Goal: Information Seeking & Learning: Learn about a topic

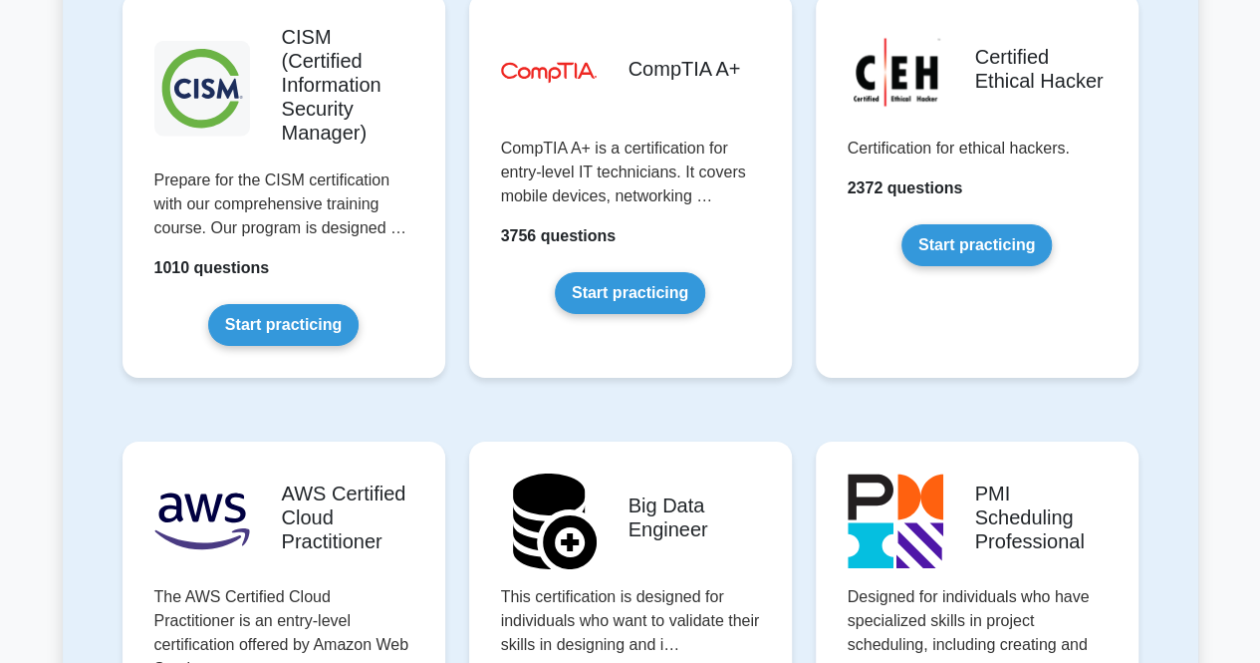
scroll to position [2889, 0]
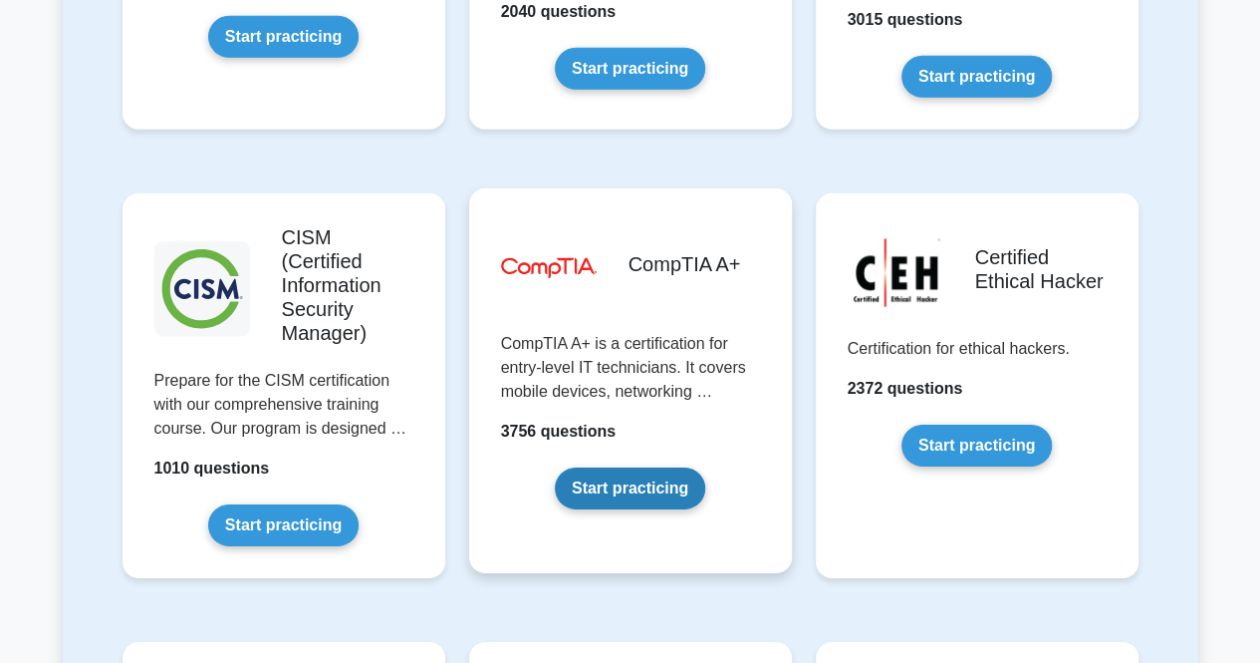
click at [616, 467] on link "Start practicing" at bounding box center [630, 488] width 150 height 42
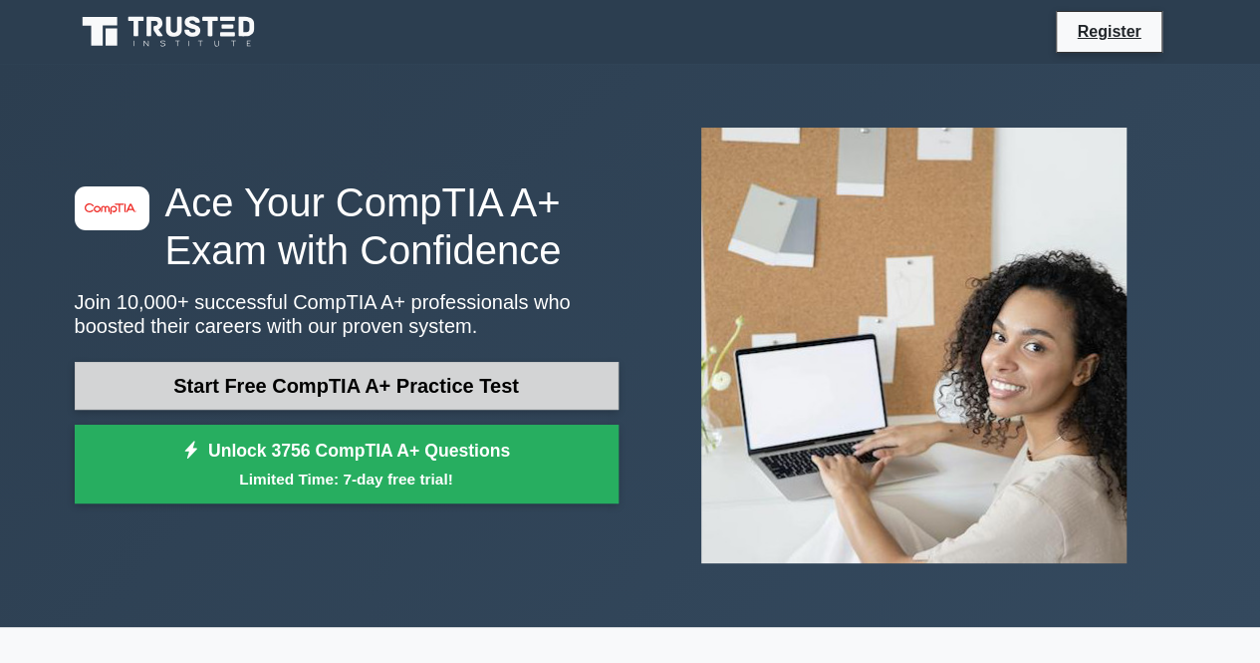
click at [271, 388] on link "Start Free CompTIA A+ Practice Test" at bounding box center [347, 386] width 544 height 48
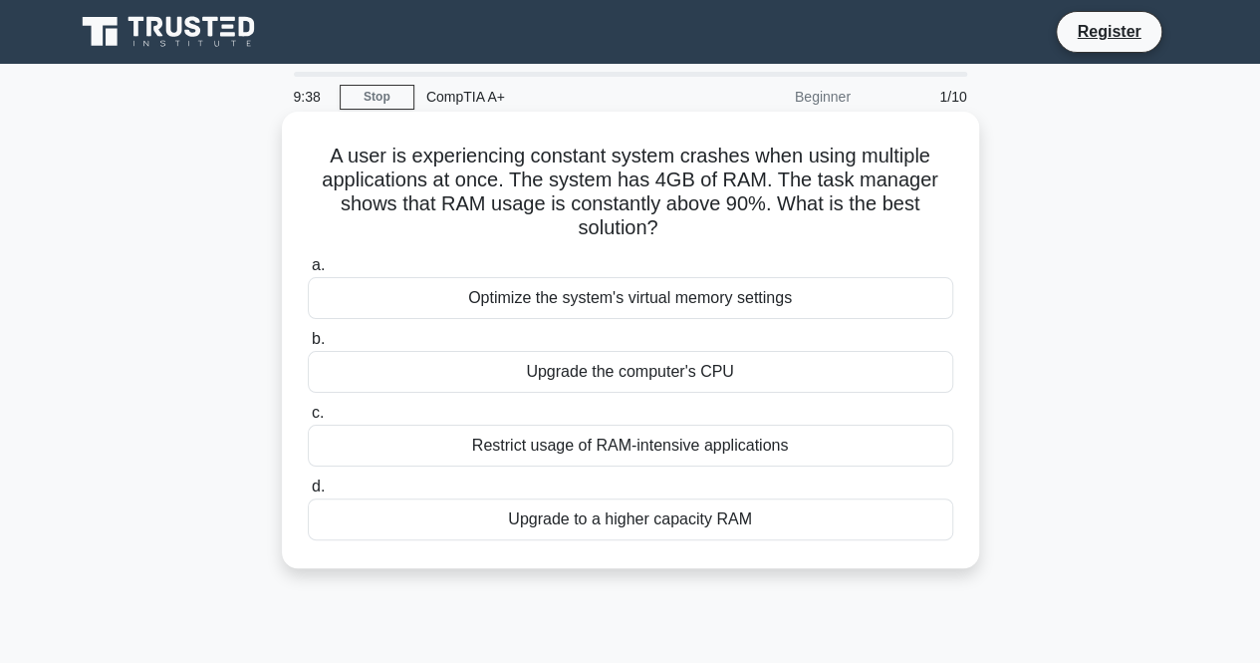
click at [648, 519] on div "Upgrade to a higher capacity RAM" at bounding box center [631, 519] width 646 height 42
click at [308, 493] on input "d. Upgrade to a higher capacity RAM" at bounding box center [308, 486] width 0 height 13
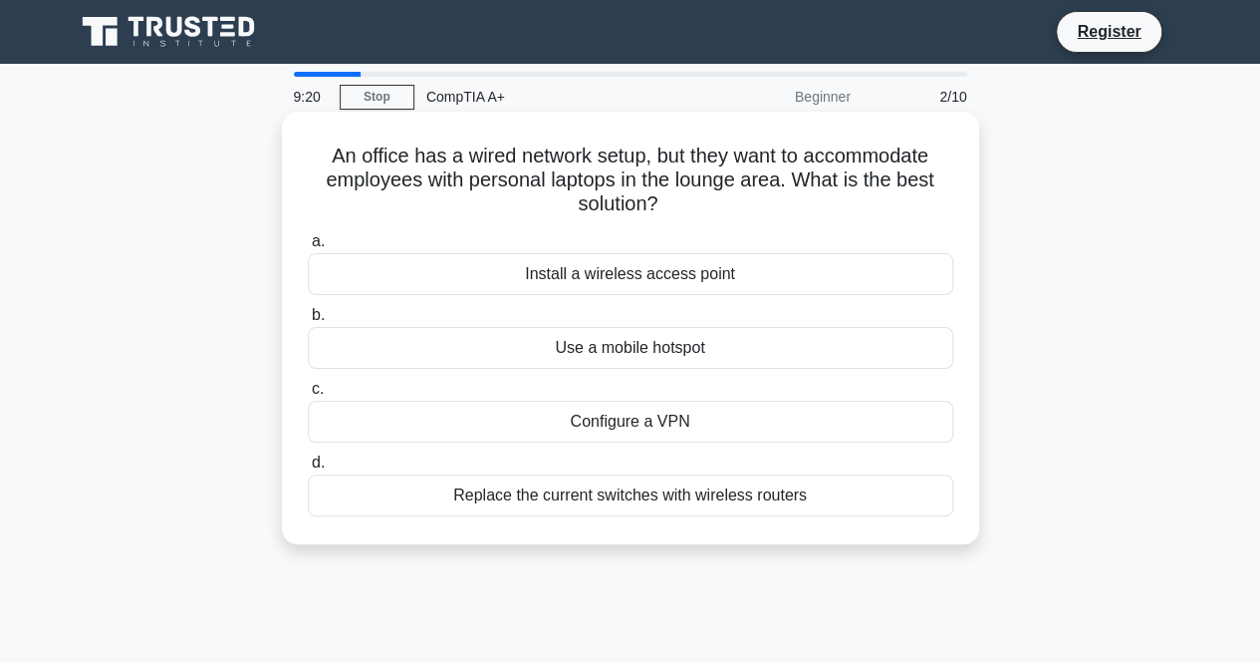
click at [610, 278] on div "Install a wireless access point" at bounding box center [631, 274] width 646 height 42
click at [308, 248] on input "a. Install a wireless access point" at bounding box center [308, 241] width 0 height 13
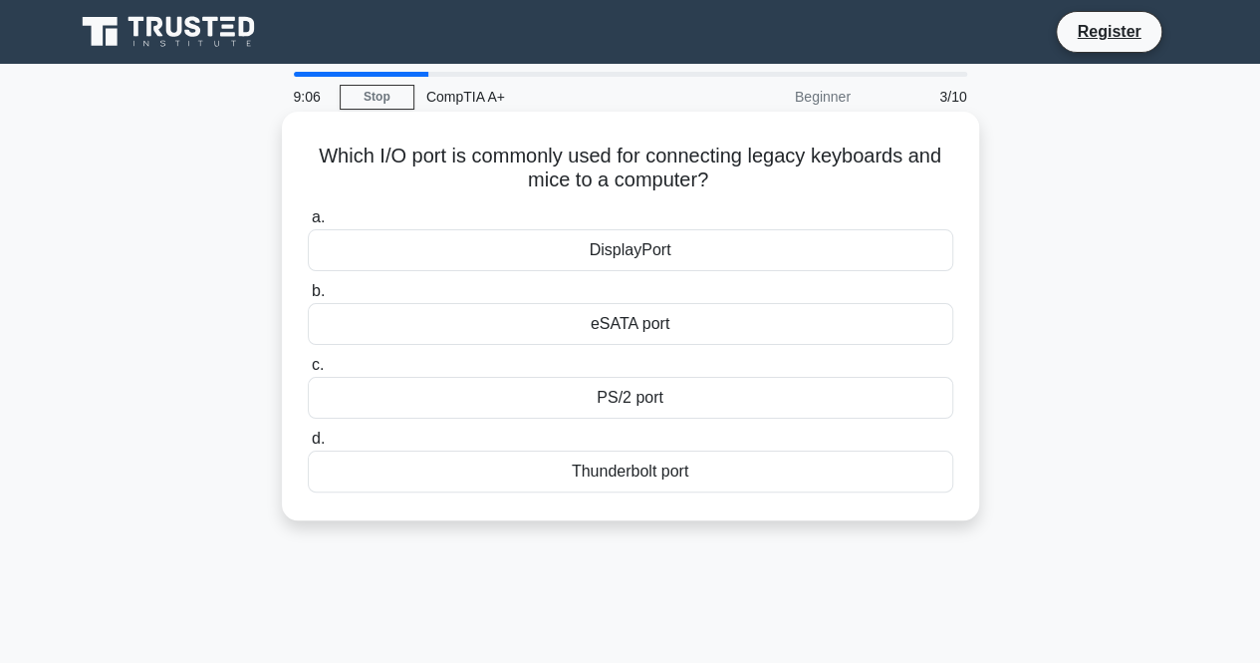
click at [627, 403] on div "PS/2 port" at bounding box center [631, 398] width 646 height 42
click at [308, 372] on input "c. PS/2 port" at bounding box center [308, 365] width 0 height 13
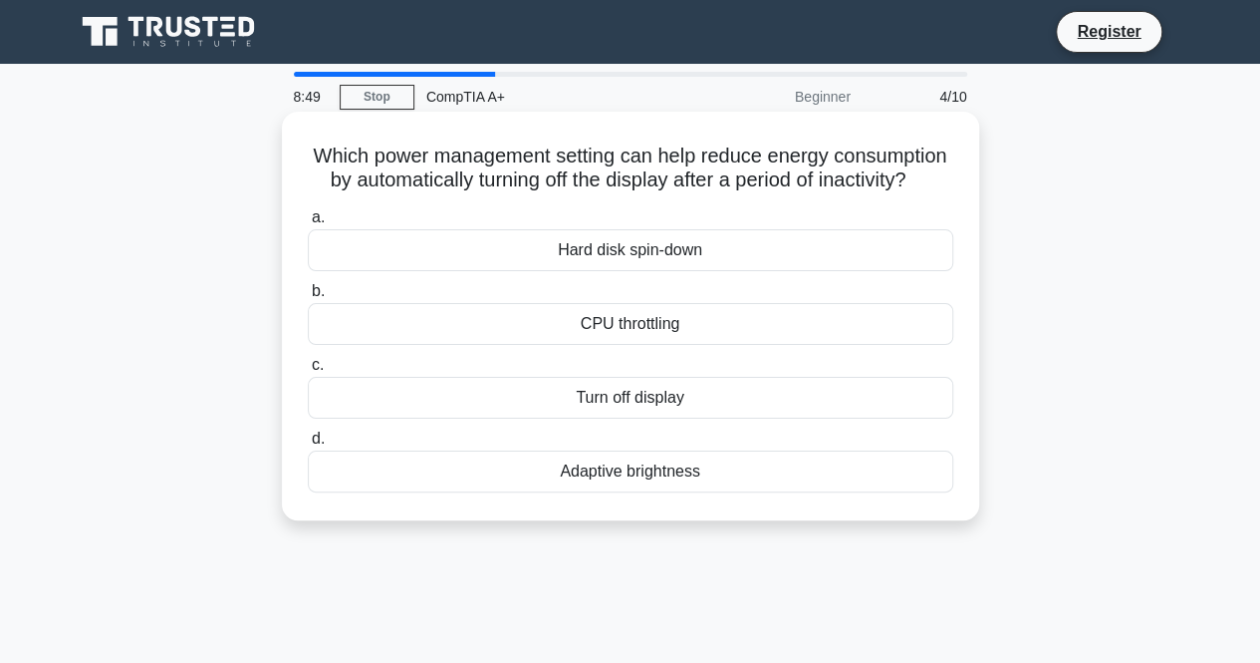
click at [619, 492] on div "Adaptive brightness" at bounding box center [631, 471] width 646 height 42
click at [308, 445] on input "d. Adaptive brightness" at bounding box center [308, 438] width 0 height 13
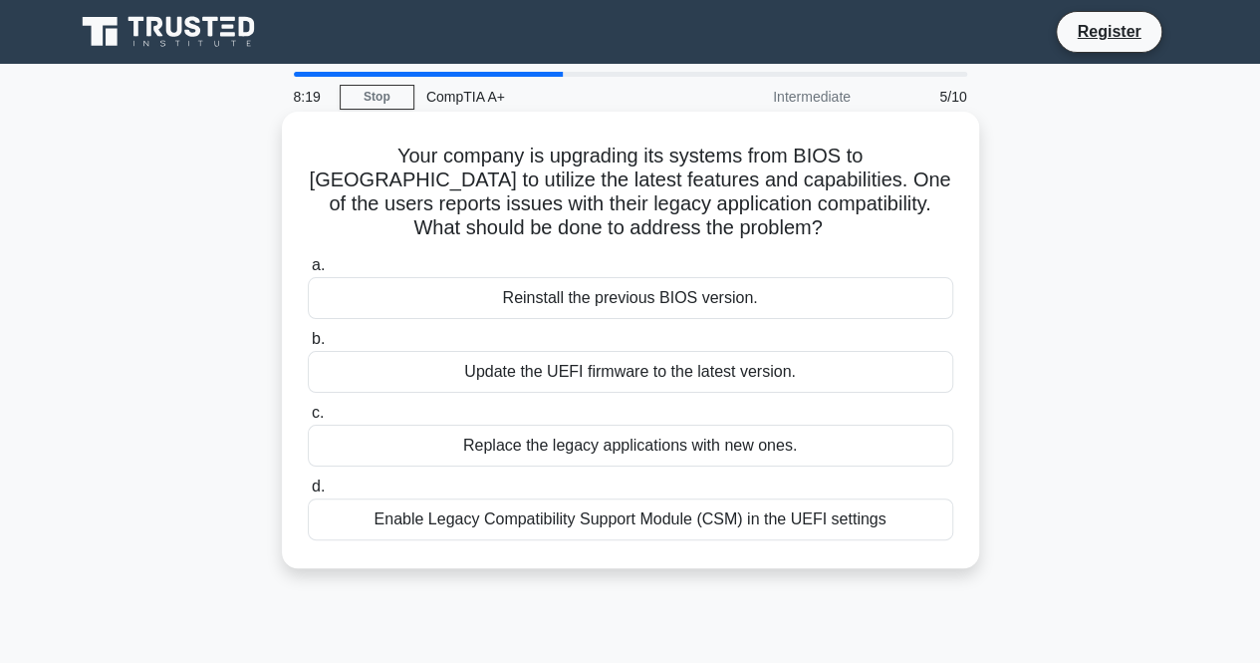
click at [658, 520] on div "Enable Legacy Compatibility Support Module (CSM) in the UEFI settings" at bounding box center [631, 519] width 646 height 42
click at [308, 493] on input "d. Enable Legacy Compatibility Support Module (CSM) in the UEFI settings" at bounding box center [308, 486] width 0 height 13
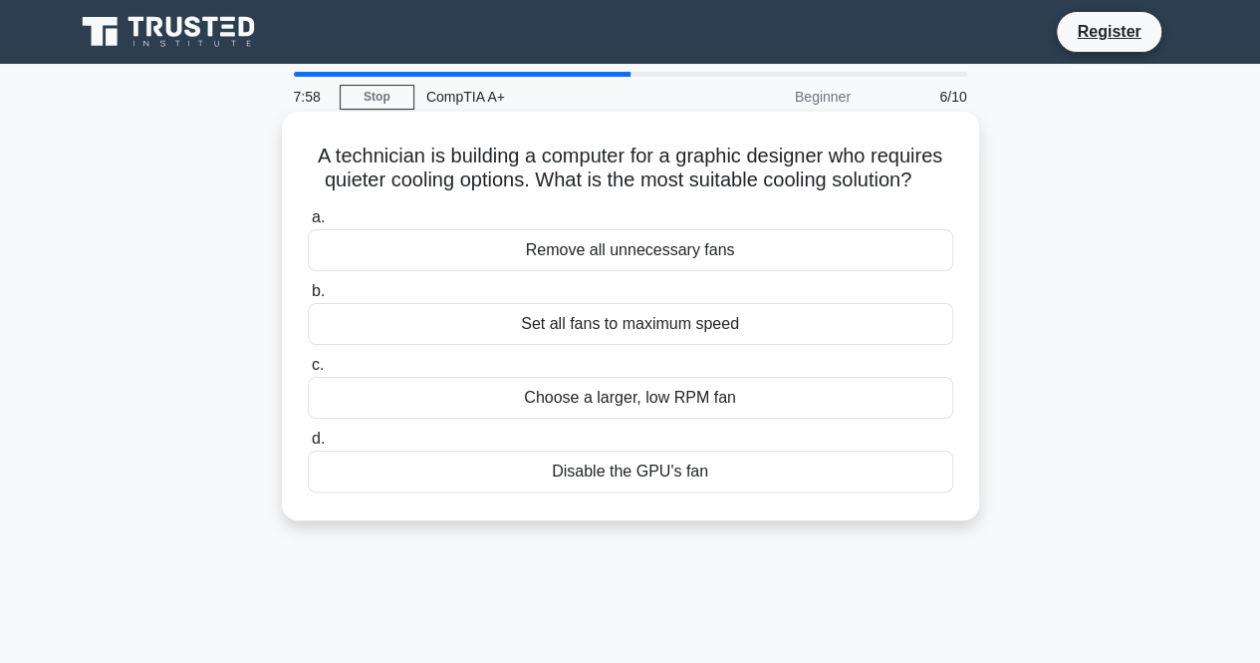
click at [630, 402] on div "Choose a larger, low RPM fan" at bounding box center [631, 398] width 646 height 42
click at [308, 372] on input "c. Choose a larger, low RPM fan" at bounding box center [308, 365] width 0 height 13
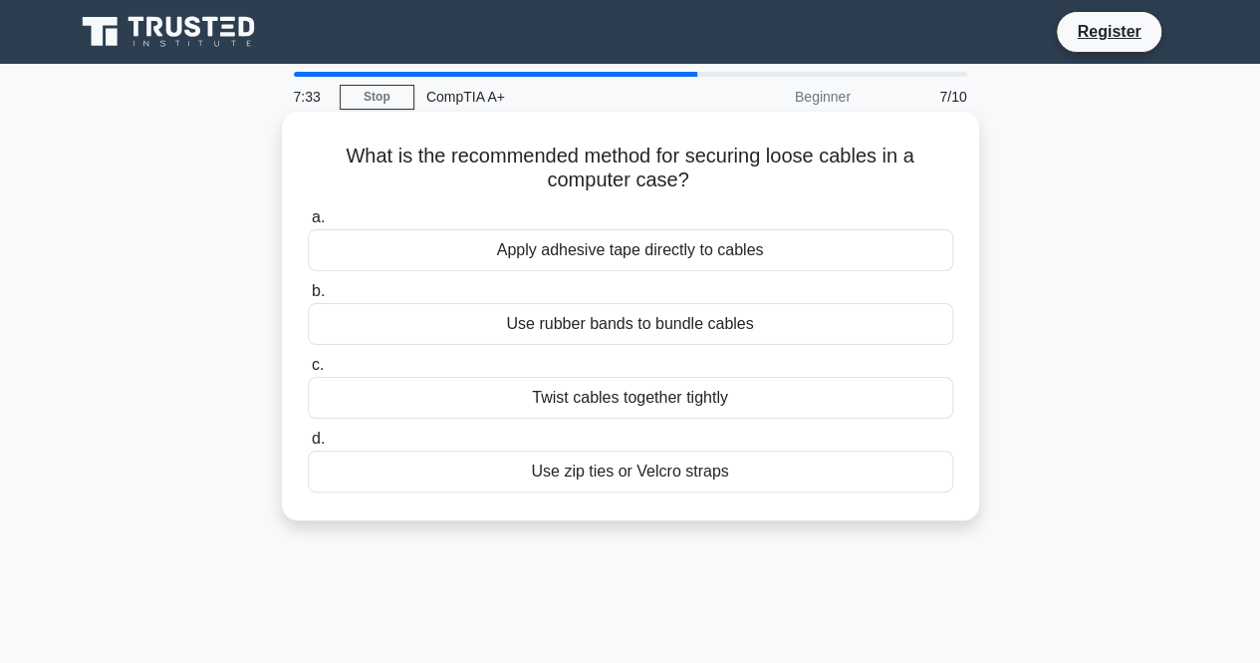
click at [650, 473] on div "Use zip ties or Velcro straps" at bounding box center [631, 471] width 646 height 42
click at [308, 445] on input "d. Use zip ties or Velcro straps" at bounding box center [308, 438] width 0 height 13
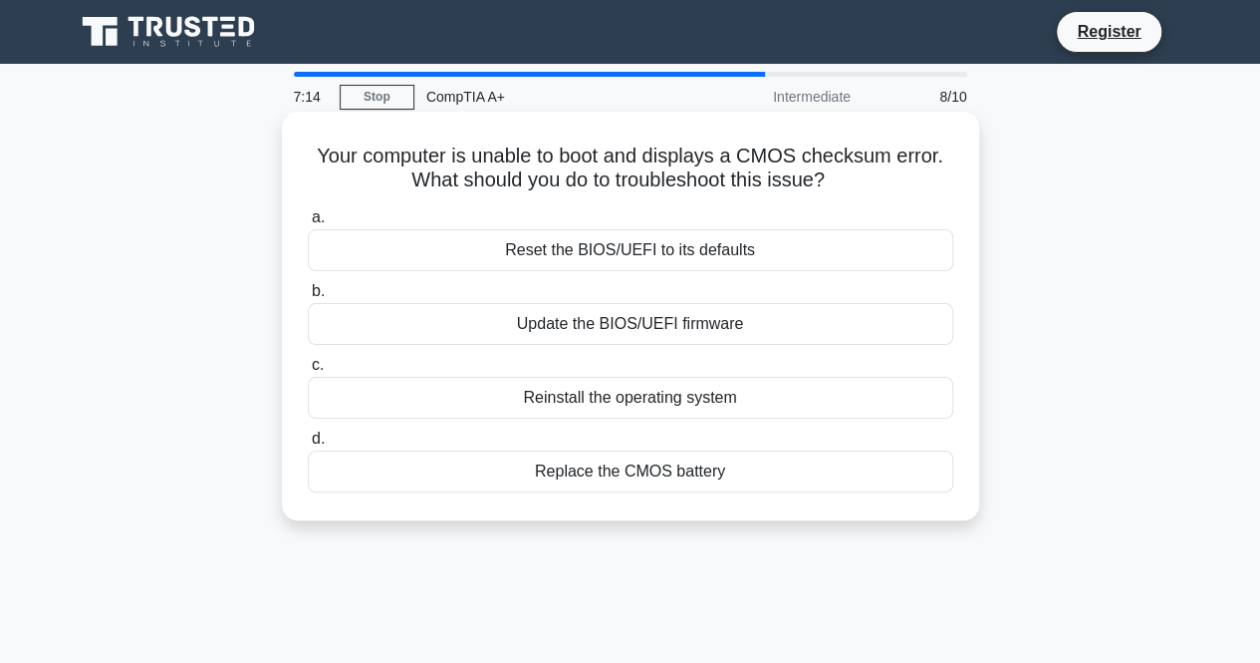
click at [605, 252] on div "Reset the BIOS/UEFI to its defaults" at bounding box center [631, 250] width 646 height 42
click at [308, 224] on input "a. Reset the BIOS/UEFI to its defaults" at bounding box center [308, 217] width 0 height 13
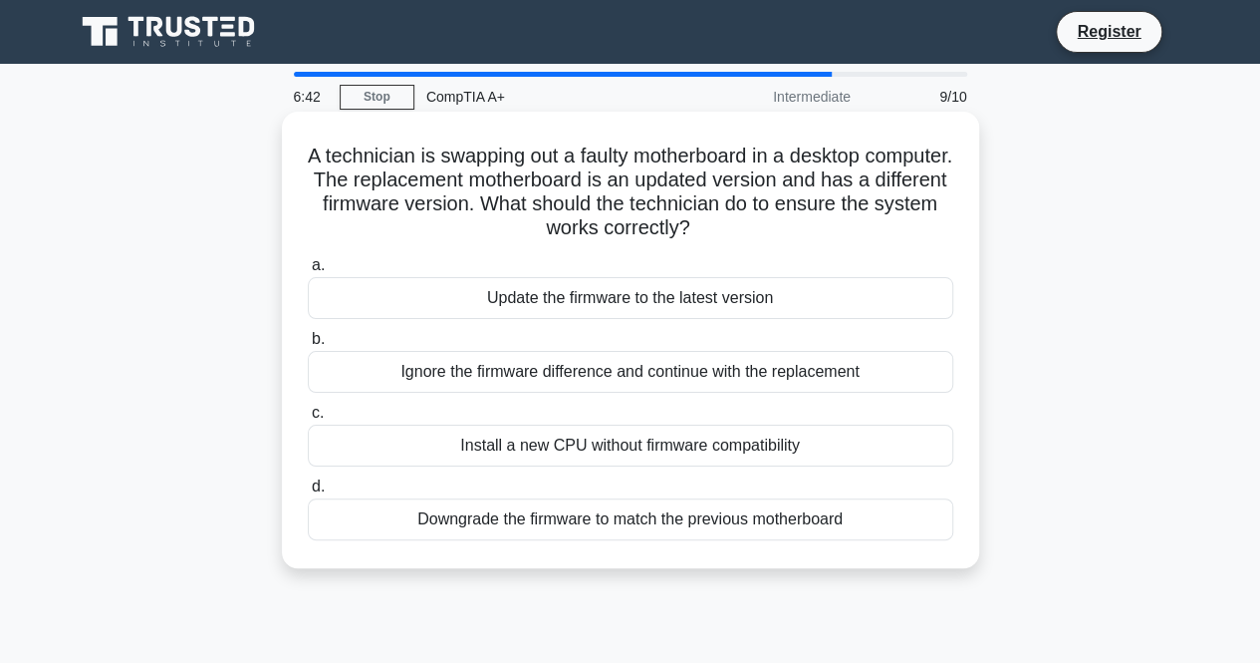
click at [640, 299] on div "Update the firmware to the latest version" at bounding box center [631, 298] width 646 height 42
click at [308, 272] on input "a. Update the firmware to the latest version" at bounding box center [308, 265] width 0 height 13
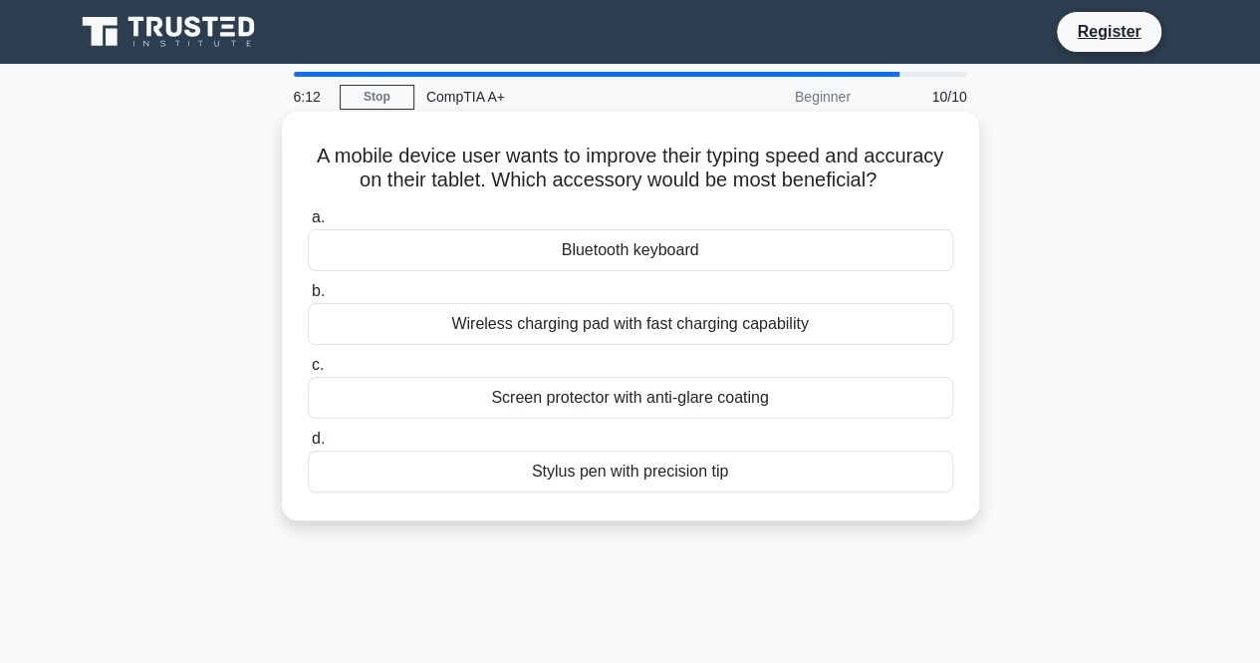
click at [605, 469] on div "Stylus pen with precision tip" at bounding box center [631, 471] width 646 height 42
click at [308, 445] on input "d. Stylus pen with precision tip" at bounding box center [308, 438] width 0 height 13
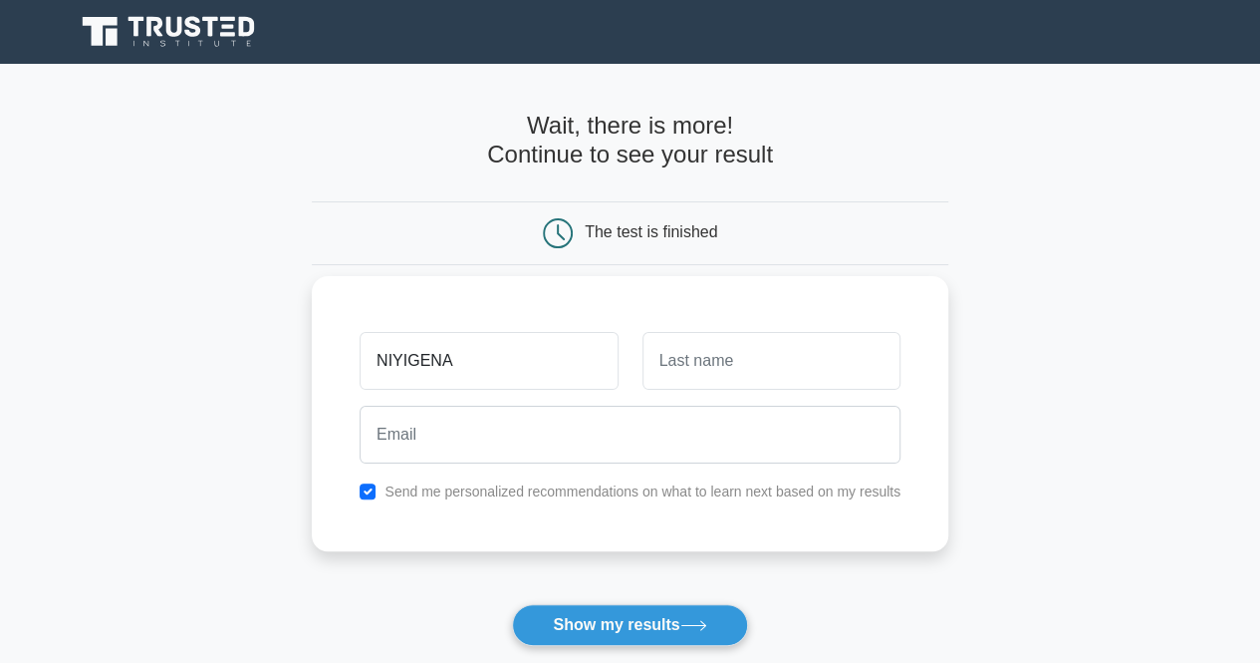
type input "NIYIGENA"
type input "Cassian"
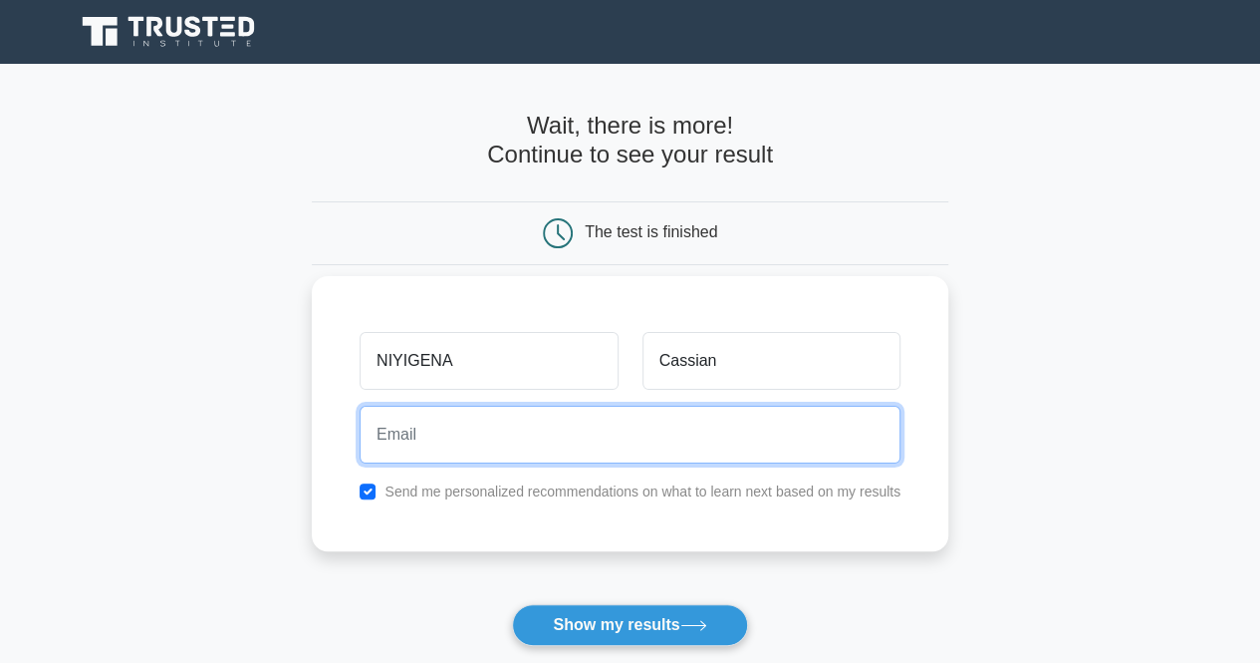
click at [512, 420] on input "email" at bounding box center [630, 434] width 541 height 58
type input "[EMAIL_ADDRESS][DOMAIN_NAME]"
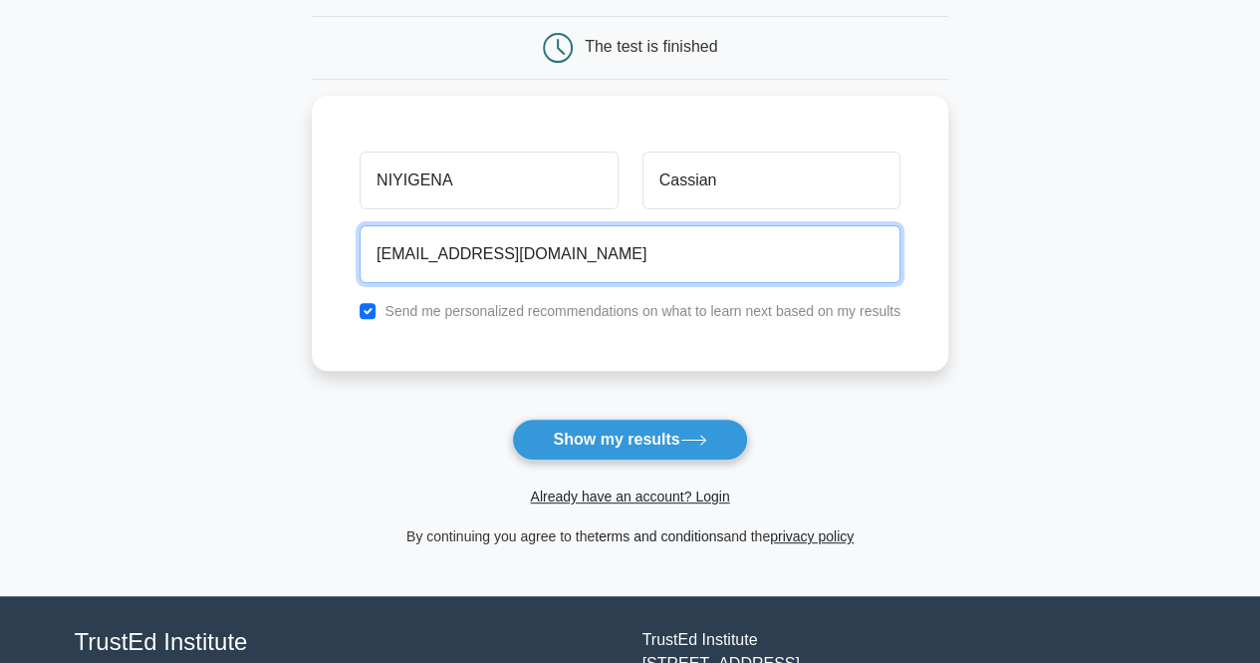
scroll to position [100, 0]
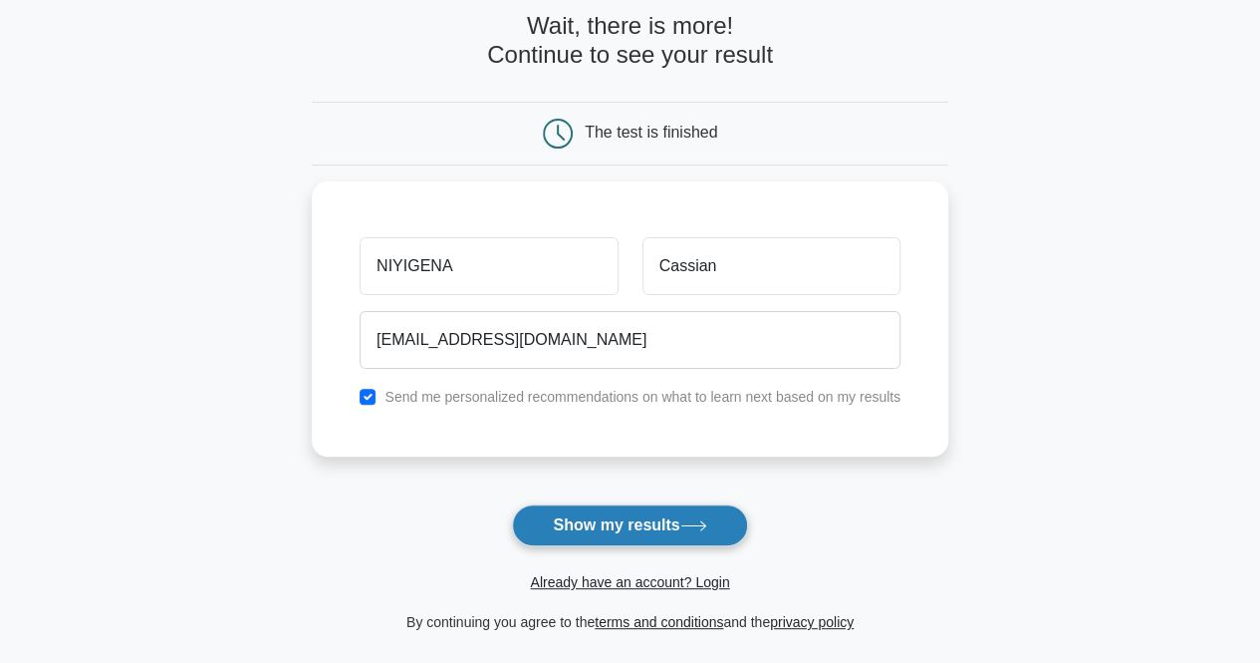
click at [617, 528] on button "Show my results" at bounding box center [629, 525] width 235 height 42
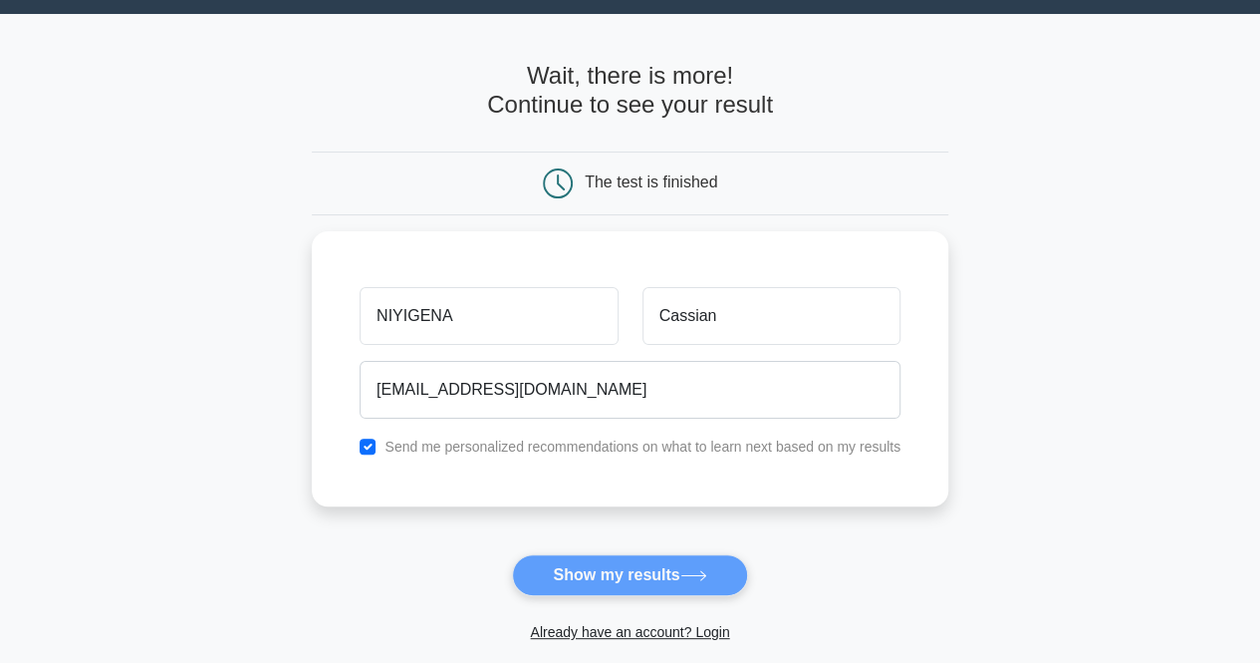
scroll to position [0, 0]
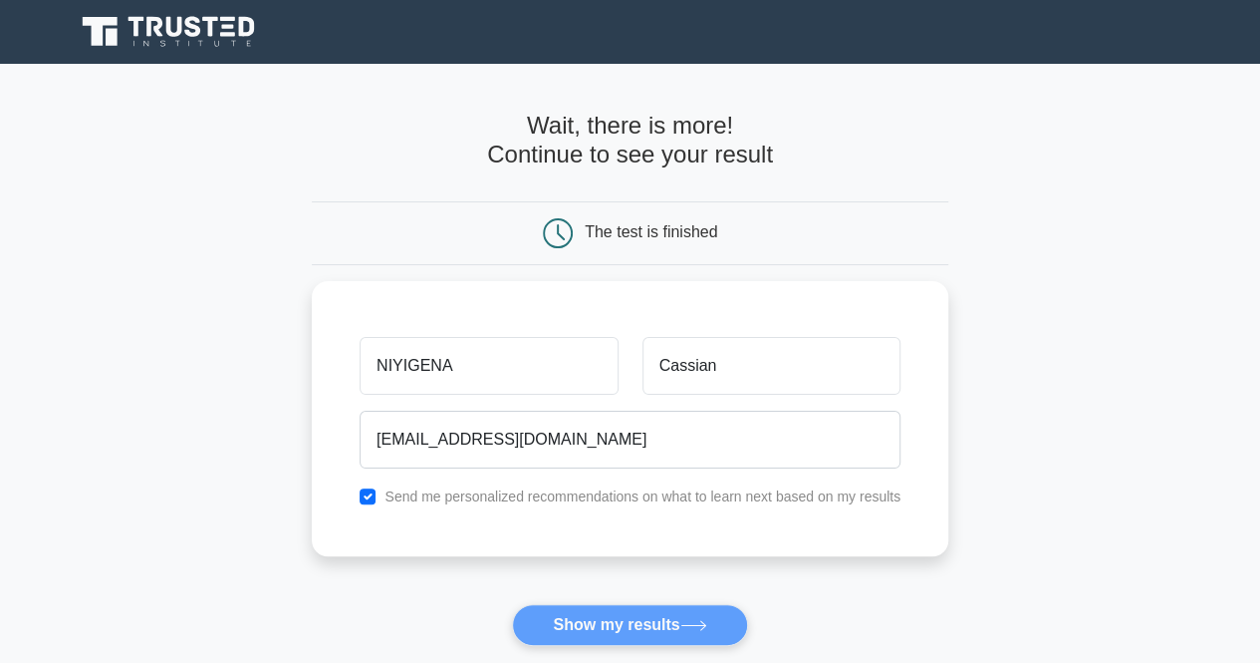
click at [649, 623] on form "Wait, there is more! Continue to see your result The test is finished NIYIGENA" at bounding box center [630, 423] width 637 height 622
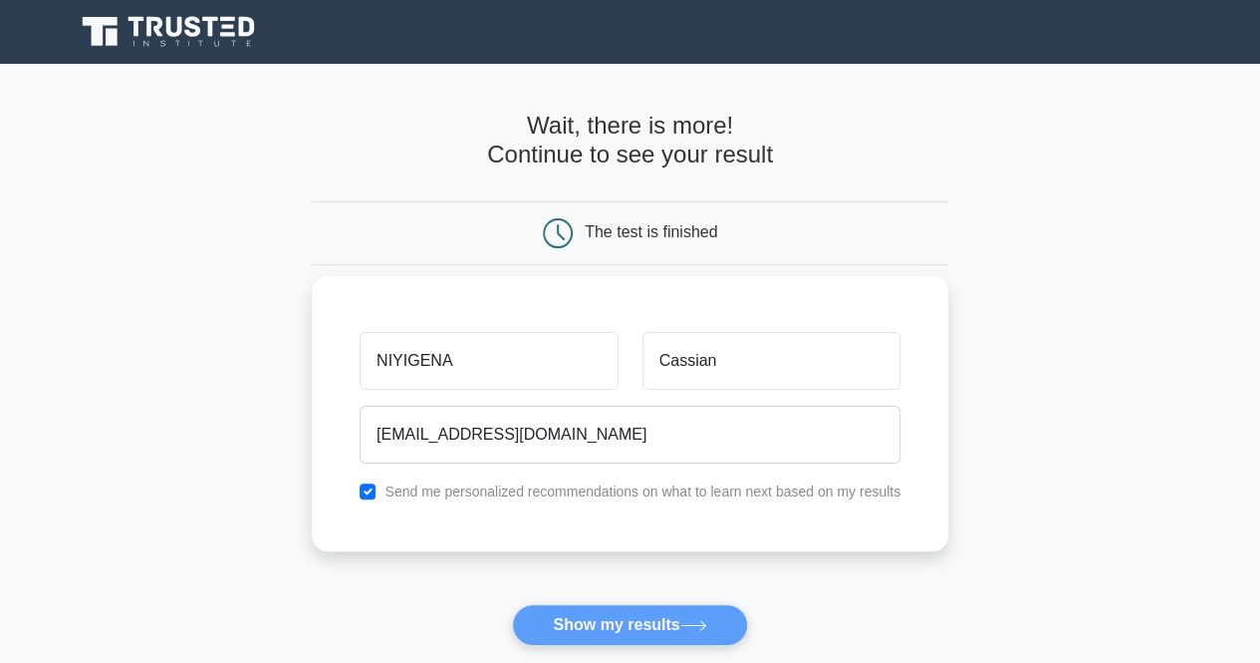
scroll to position [299, 0]
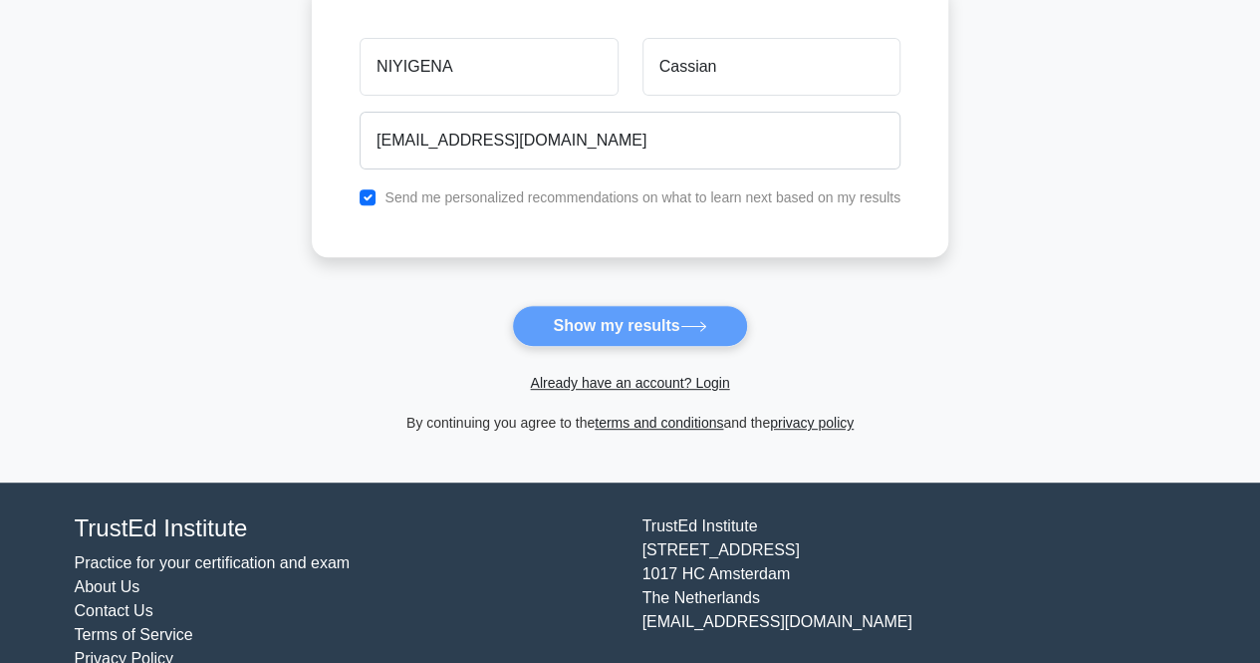
click at [636, 334] on form "Wait, there is more! Continue to see your result The test is finished NIYIGENA" at bounding box center [630, 124] width 637 height 622
click at [656, 326] on form "Wait, there is more! Continue to see your result The test is finished NIYIGENA" at bounding box center [630, 124] width 637 height 622
click at [660, 326] on form "Wait, there is more! Continue to see your result The test is finished NIYIGENA" at bounding box center [630, 124] width 637 height 622
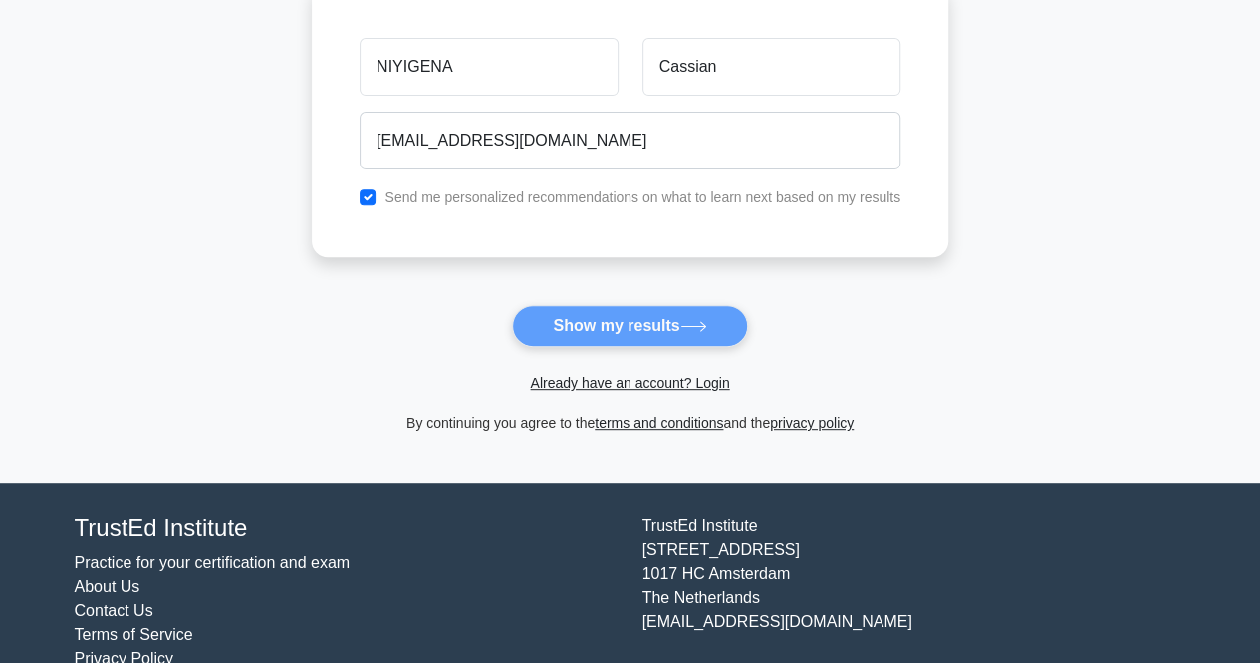
scroll to position [0, 0]
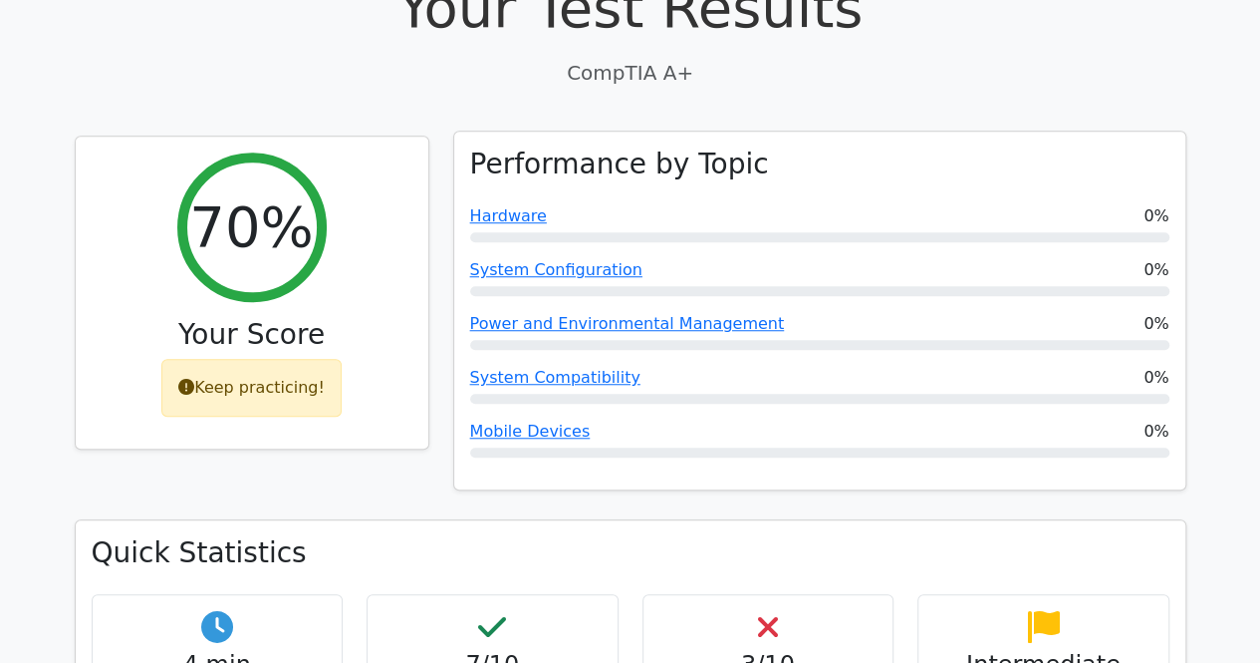
scroll to position [797, 0]
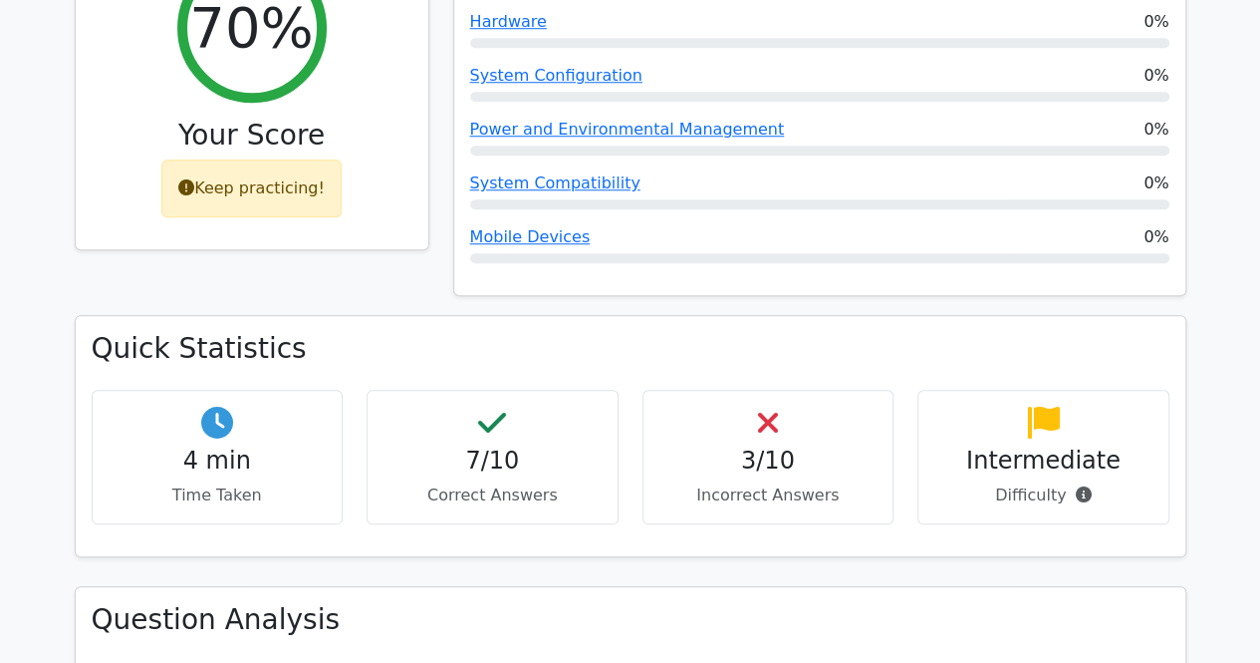
click at [783, 446] on h4 "3/10" at bounding box center [769, 460] width 218 height 29
click at [1026, 446] on h4 "Intermediate" at bounding box center [1044, 460] width 218 height 29
click at [222, 446] on h4 "4 min" at bounding box center [218, 460] width 218 height 29
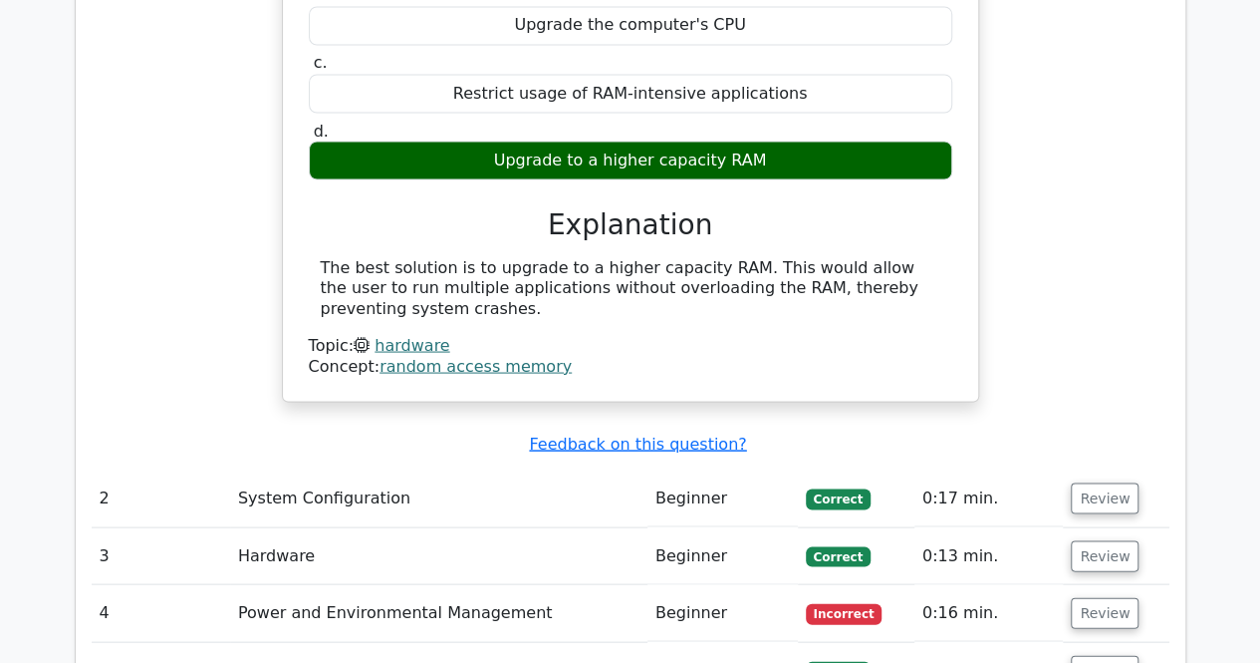
scroll to position [1893, 0]
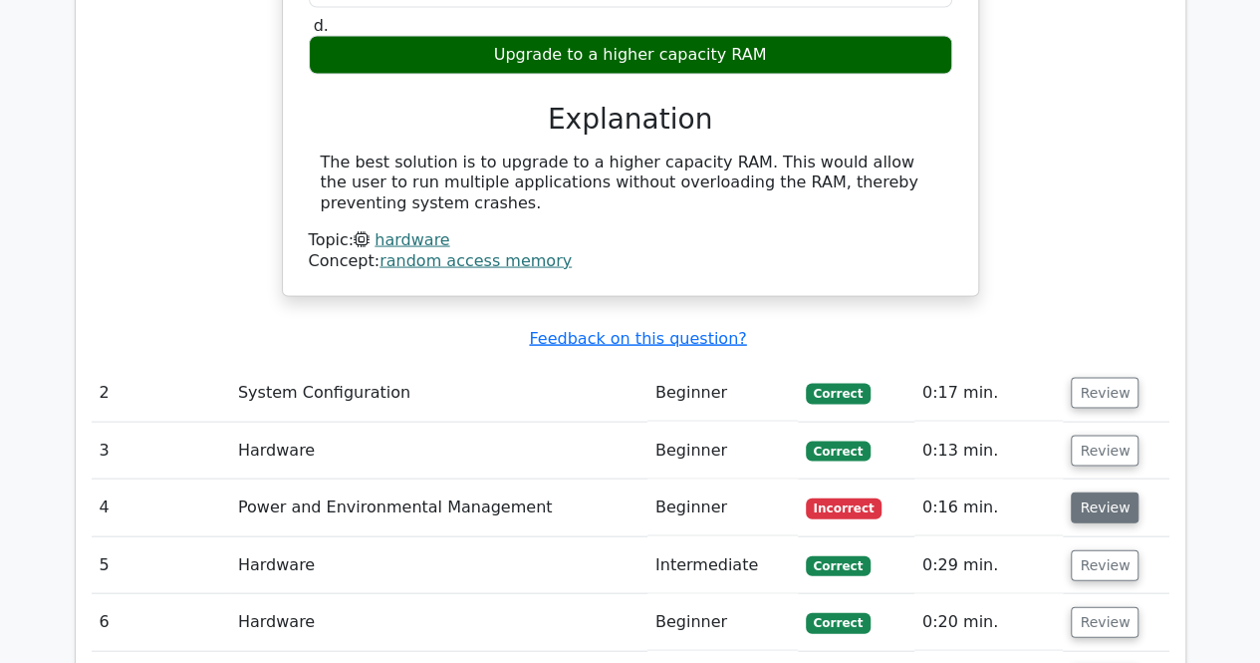
click at [1084, 492] on button "Review" at bounding box center [1105, 507] width 68 height 31
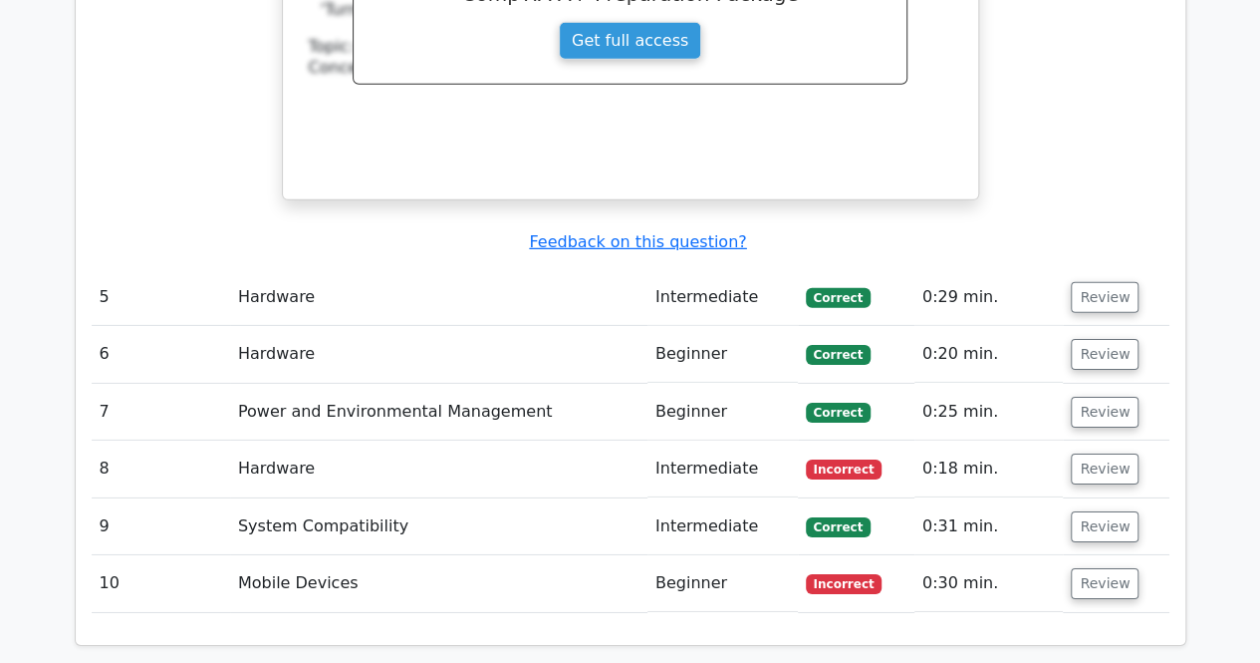
scroll to position [3089, 0]
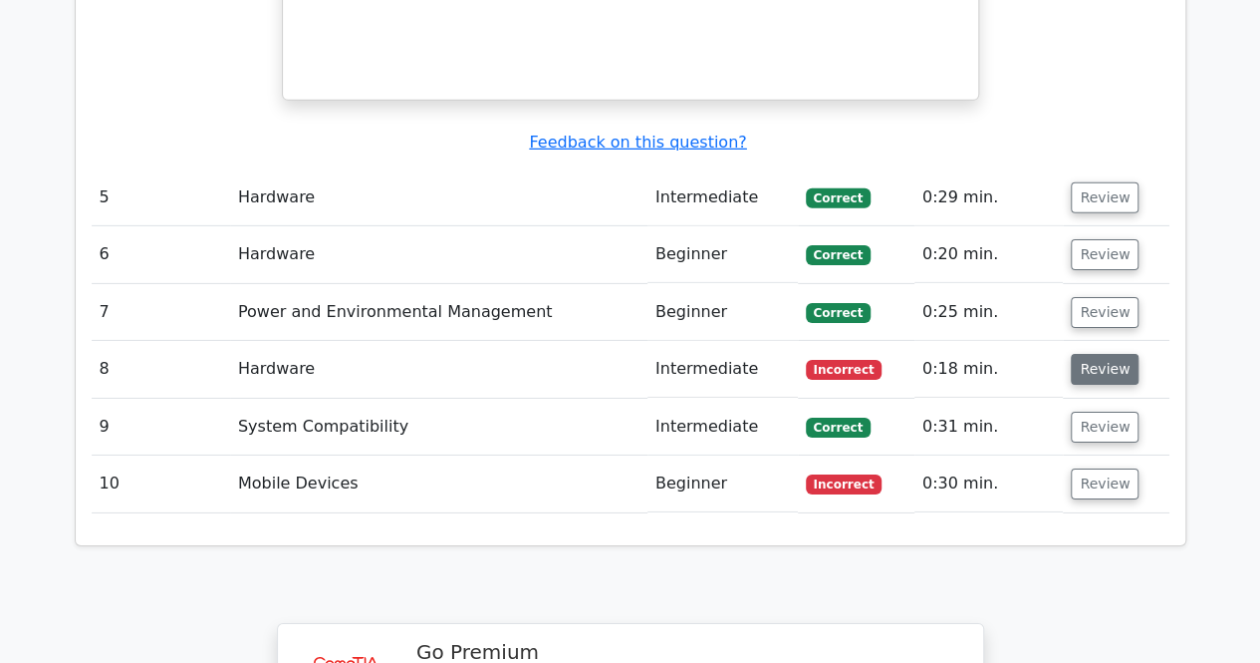
click at [1105, 354] on button "Review" at bounding box center [1105, 369] width 68 height 31
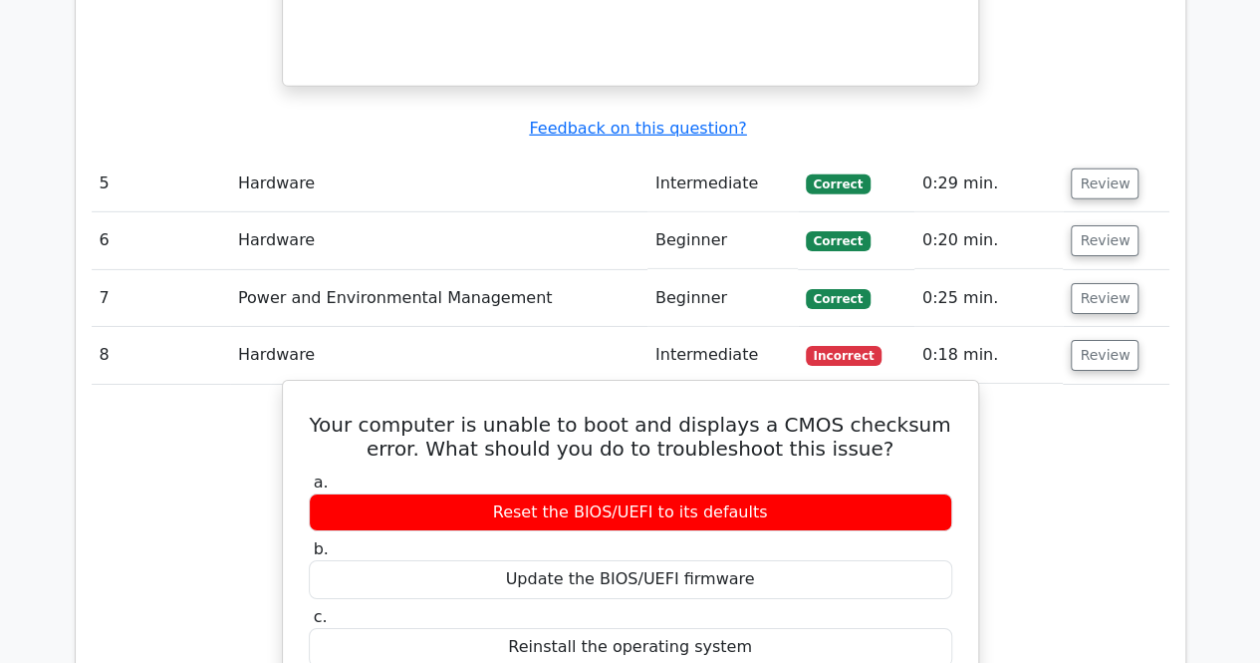
scroll to position [3188, 0]
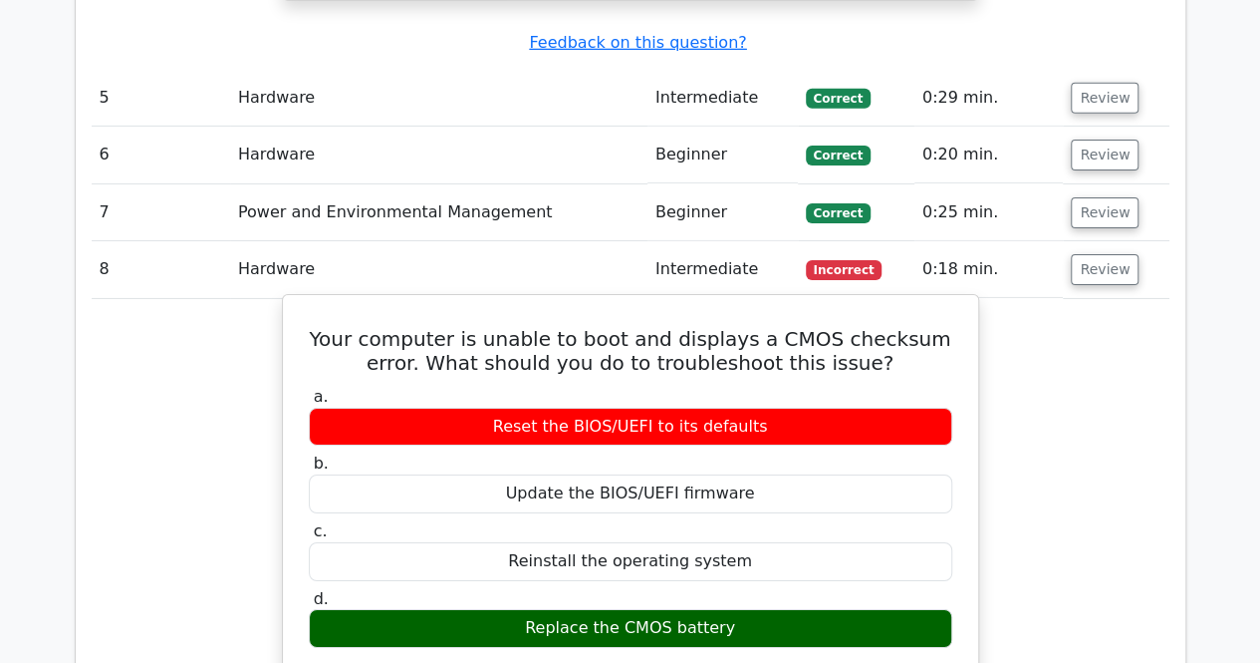
click at [697, 609] on div "Replace the CMOS battery" at bounding box center [631, 628] width 644 height 39
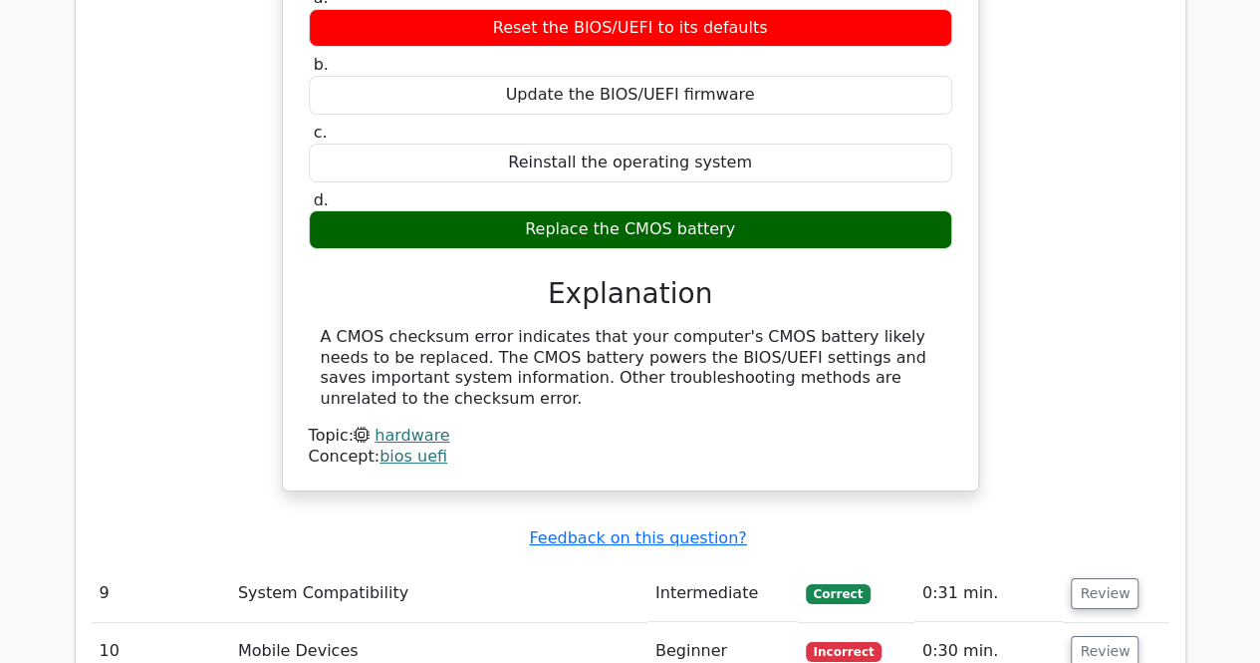
scroll to position [3686, 0]
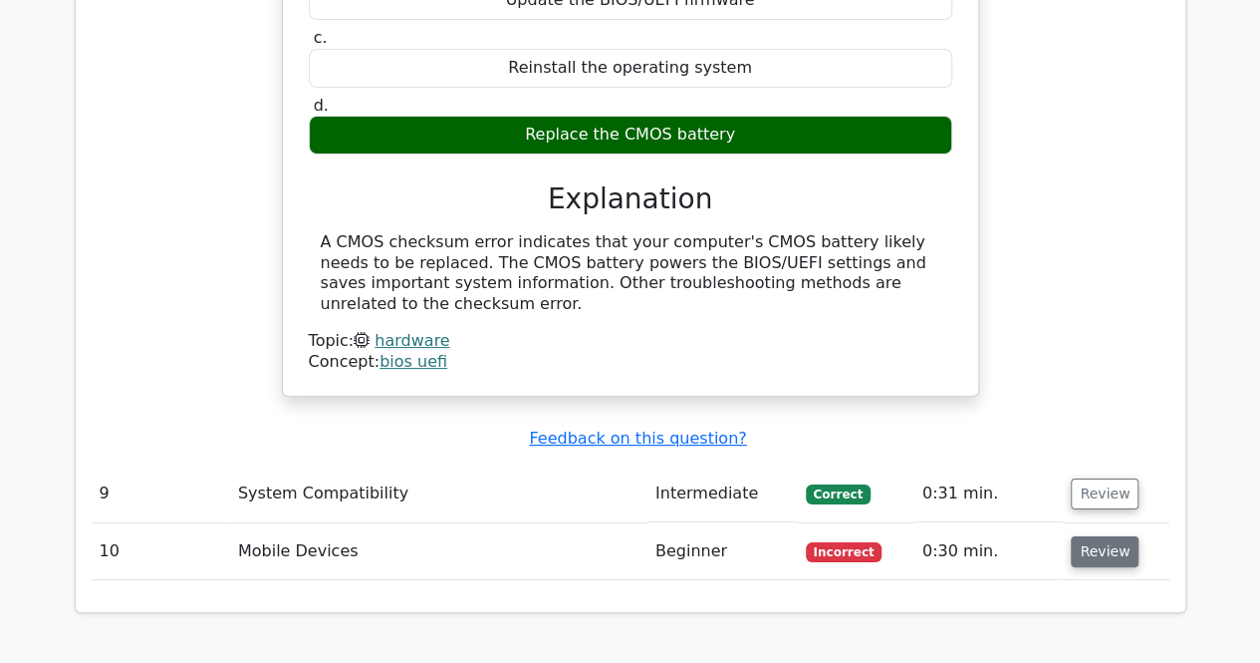
click at [1092, 536] on button "Review" at bounding box center [1105, 551] width 68 height 31
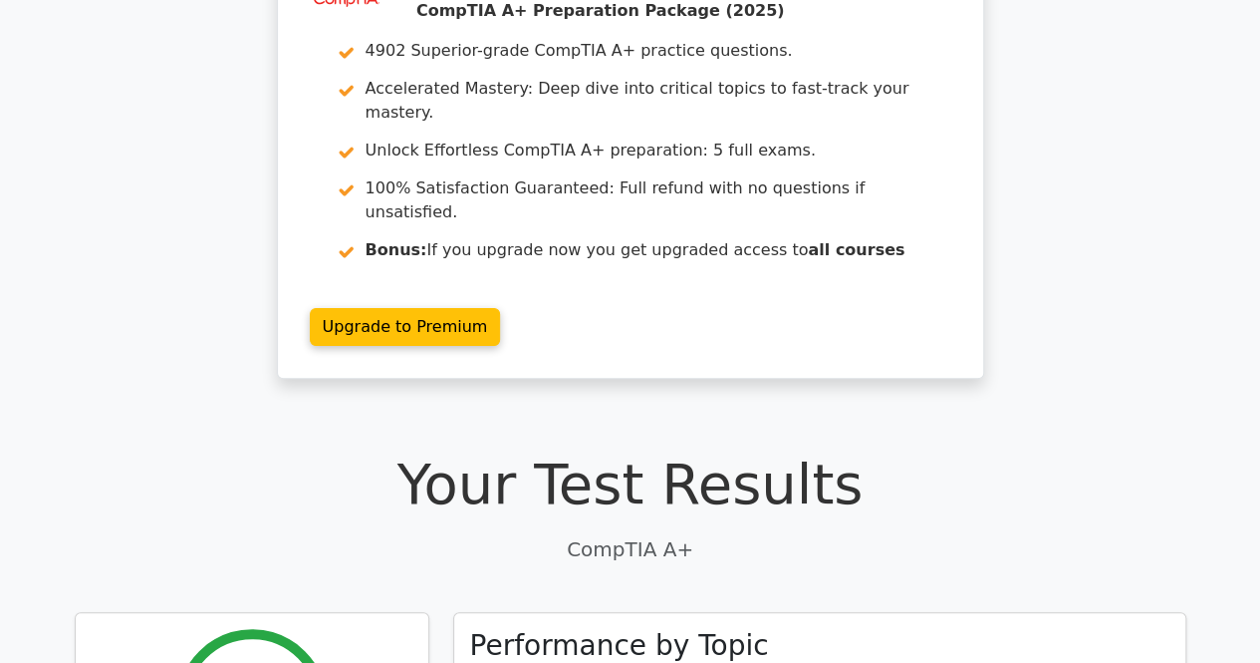
scroll to position [0, 0]
